Goal: Information Seeking & Learning: Learn about a topic

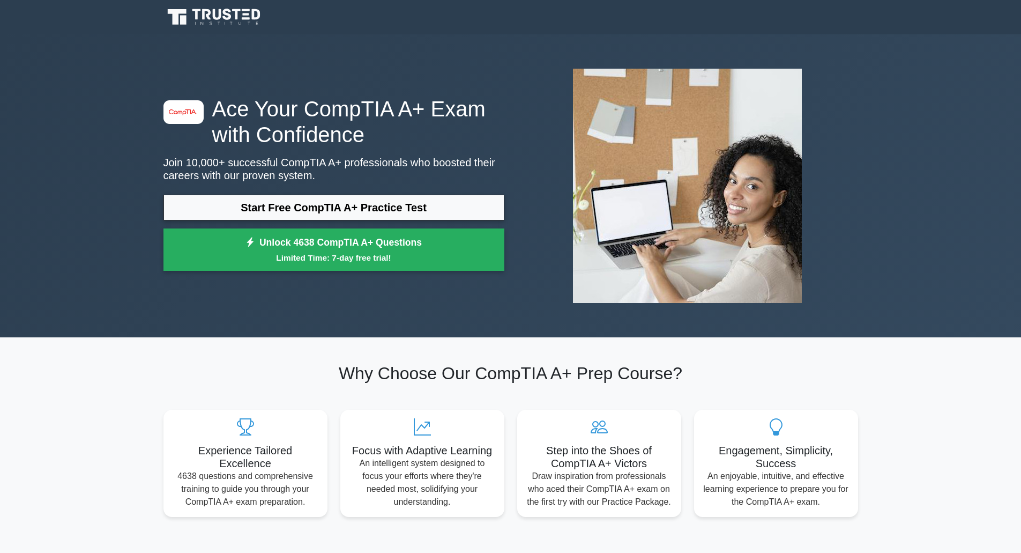
click at [373, 195] on link "Start Free CompTIA A+ Practice Test" at bounding box center [334, 208] width 341 height 26
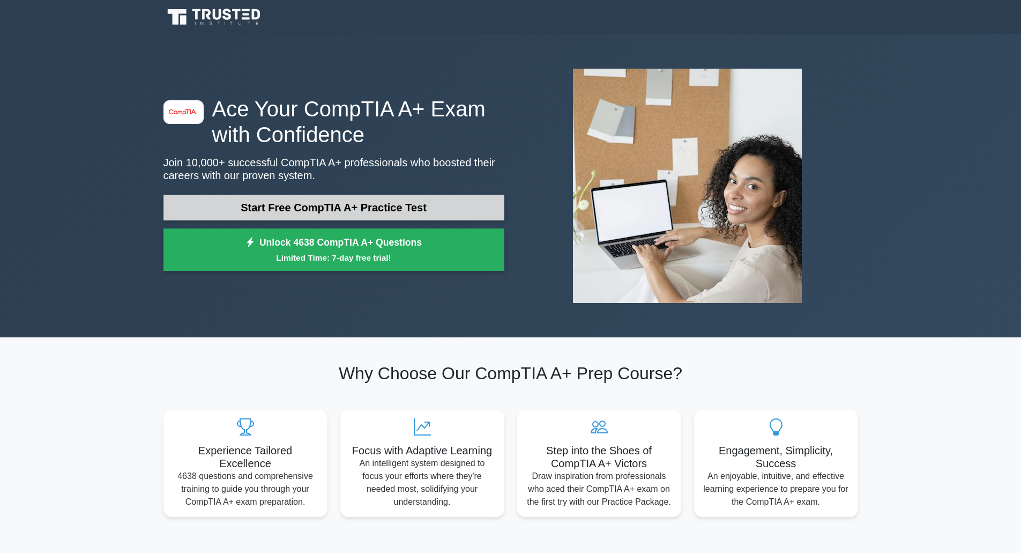
click at [400, 195] on link "Start Free CompTIA A+ Practice Test" at bounding box center [334, 208] width 341 height 26
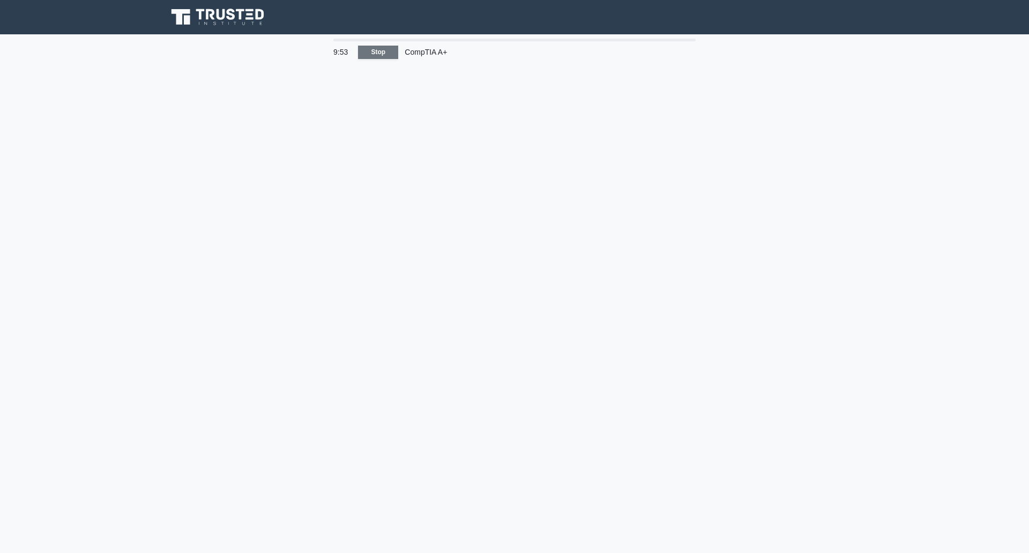
click at [380, 46] on link "Stop" at bounding box center [378, 52] width 40 height 13
drag, startPoint x: 136, startPoint y: 177, endPoint x: 155, endPoint y: 171, distance: 20.9
